Goal: Go to known website: Go to known website

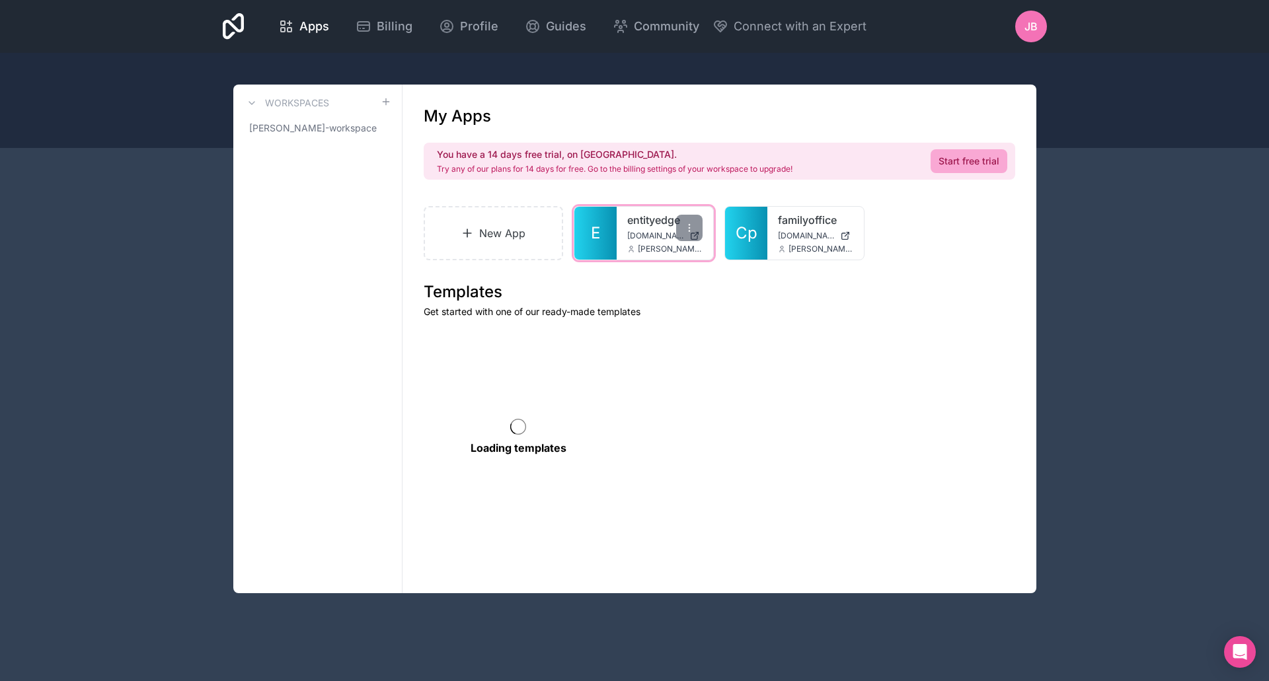
click at [640, 229] on div "entityedge [DOMAIN_NAME] [PERSON_NAME][EMAIL_ADDRESS][DOMAIN_NAME]" at bounding box center [664, 233] width 96 height 53
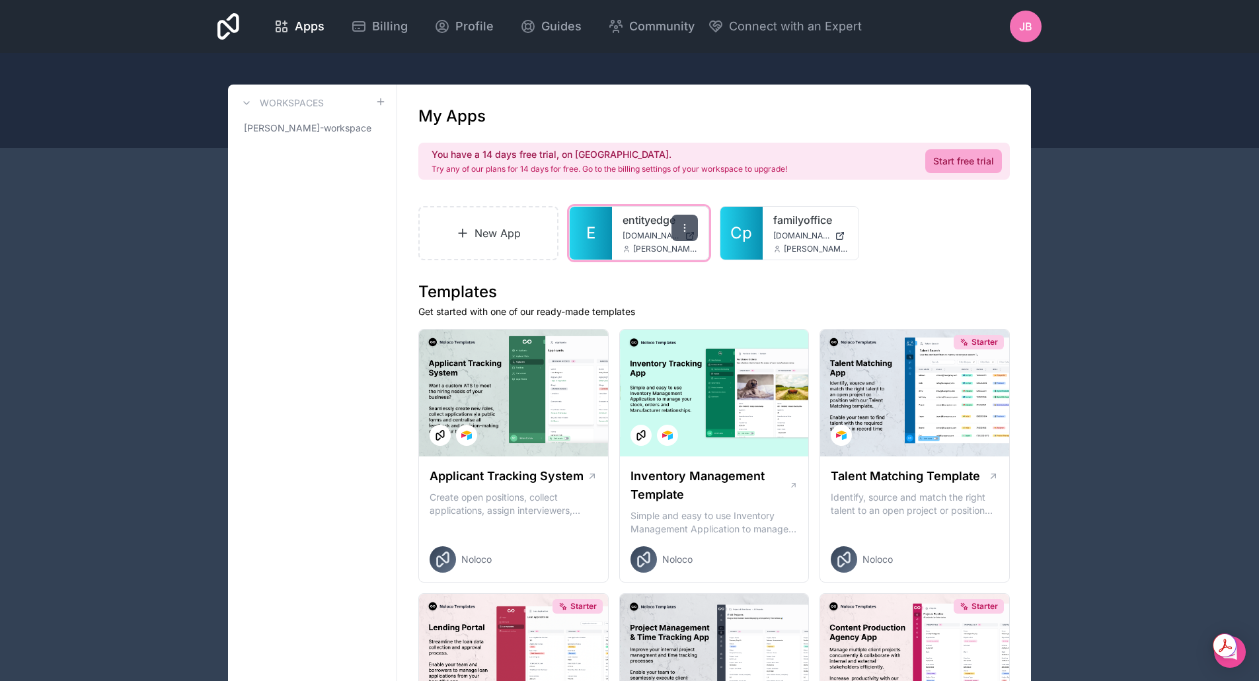
click at [682, 226] on icon at bounding box center [684, 228] width 11 height 11
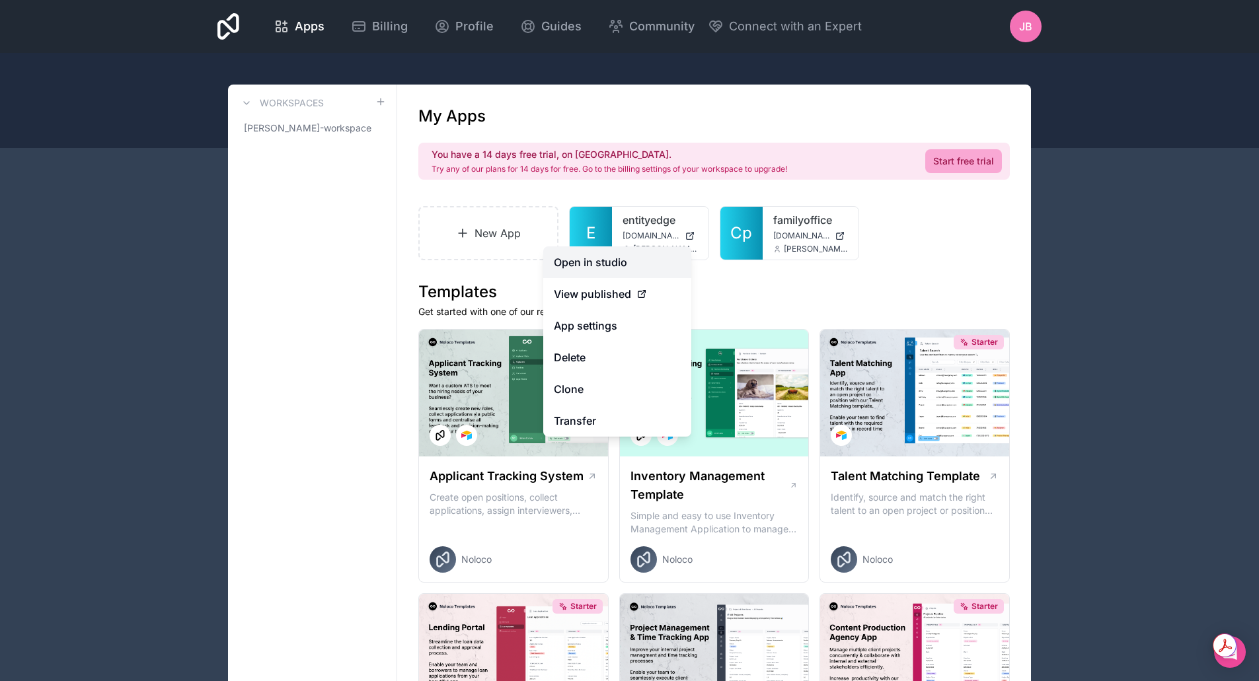
click at [596, 263] on link "Open in studio" at bounding box center [617, 262] width 148 height 32
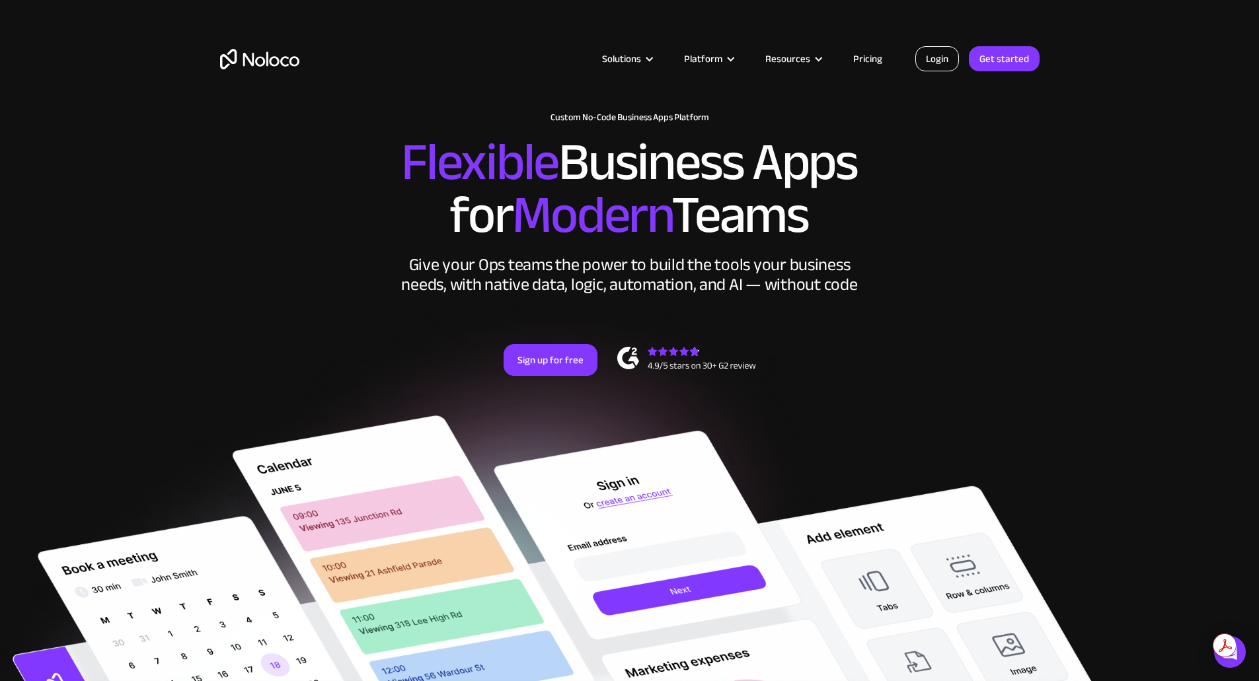
click at [937, 52] on link "Login" at bounding box center [937, 58] width 44 height 25
